Goal: Task Accomplishment & Management: Manage account settings

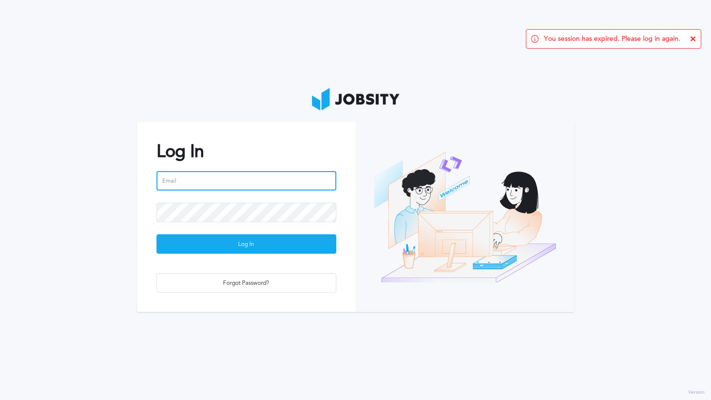
click at [250, 182] on input "email" at bounding box center [246, 180] width 180 height 19
type input "[PERSON_NAME][EMAIL_ADDRESS][DOMAIN_NAME]"
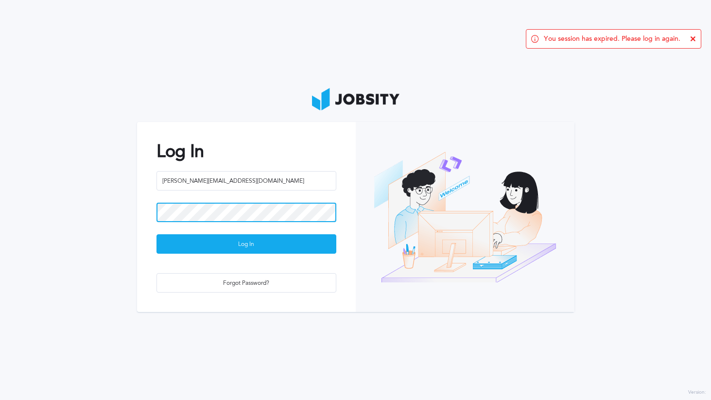
click at [156, 234] on button "Log In" at bounding box center [246, 243] width 180 height 19
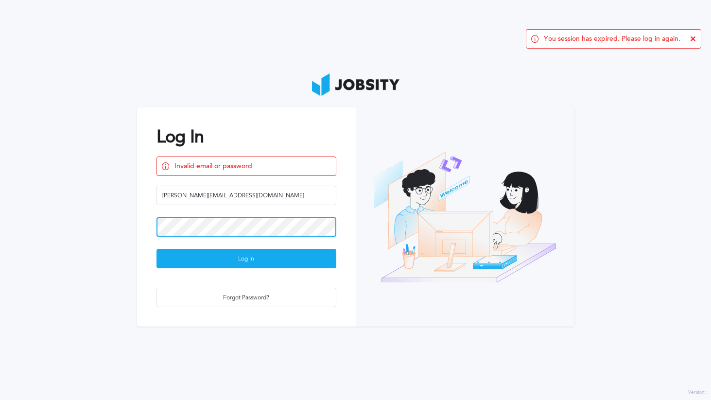
click at [156, 249] on button "Log In" at bounding box center [246, 258] width 180 height 19
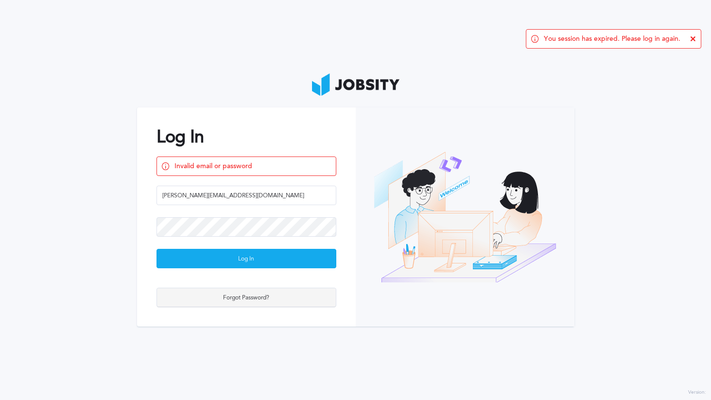
click at [241, 295] on div "Forgot Password?" at bounding box center [246, 297] width 179 height 19
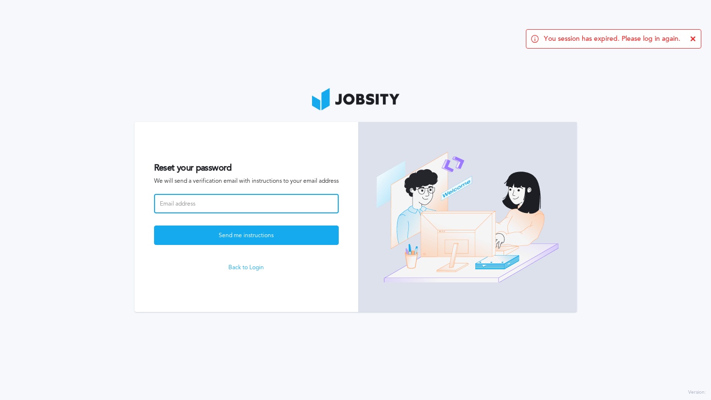
click at [254, 197] on input at bounding box center [246, 203] width 185 height 19
type input "[PERSON_NAME][EMAIL_ADDRESS][DOMAIN_NAME]"
click at [154, 225] on button "Send me instructions" at bounding box center [246, 234] width 185 height 19
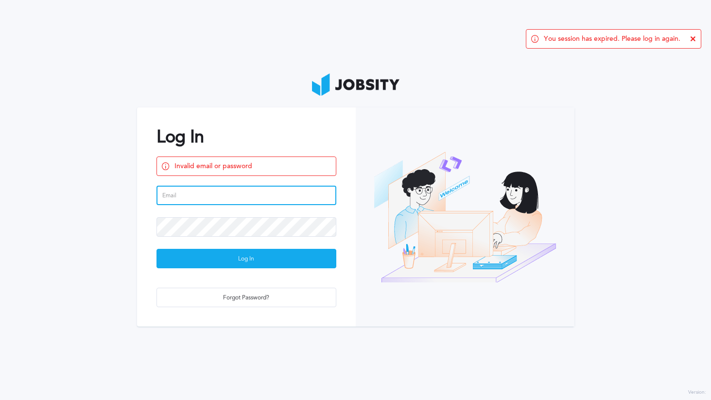
click at [197, 200] on input "email" at bounding box center [246, 195] width 180 height 19
type input "[PERSON_NAME][EMAIL_ADDRESS][DOMAIN_NAME]"
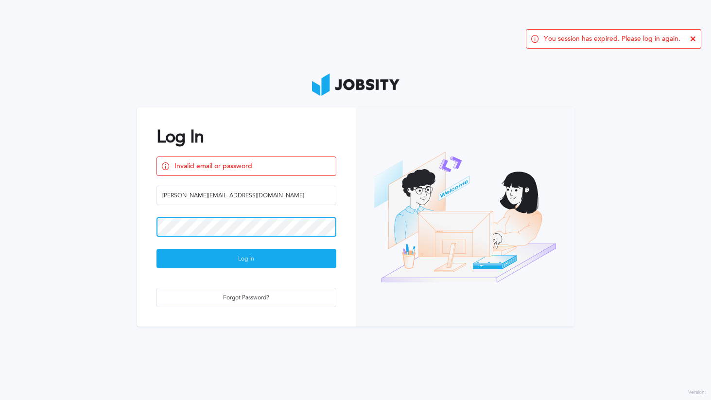
click at [156, 249] on button "Log In" at bounding box center [246, 258] width 180 height 19
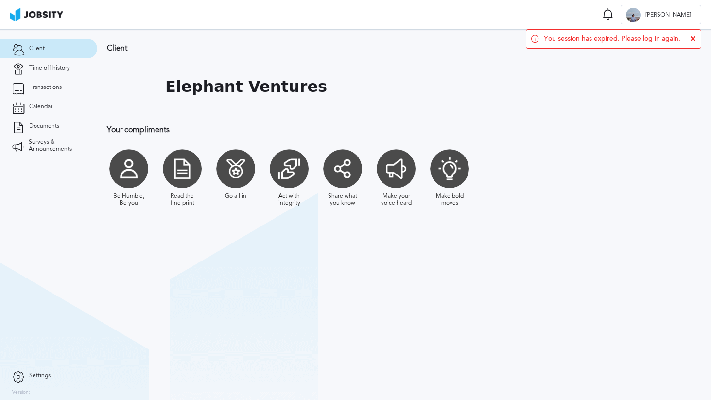
click at [0, 399] on nordpass-portal at bounding box center [0, 400] width 0 height 0
click at [695, 35] on div "You session has expired. Please log in again." at bounding box center [613, 38] width 175 height 19
click at [694, 37] on icon at bounding box center [693, 39] width 6 height 6
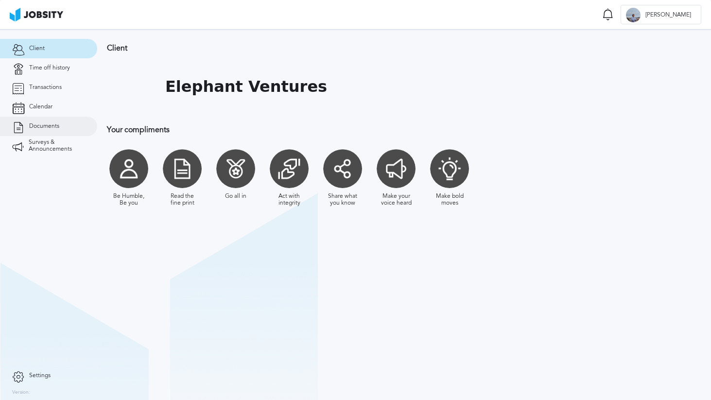
click at [25, 121] on link "Documents" at bounding box center [48, 126] width 97 height 19
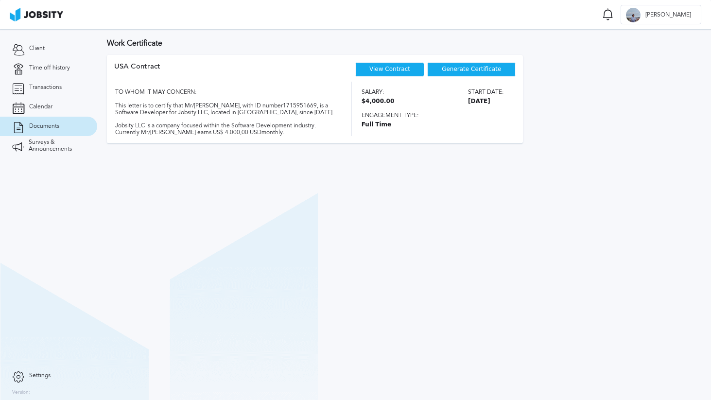
click at [388, 69] on link "View Contract" at bounding box center [389, 69] width 41 height 7
